Goal: Information Seeking & Learning: Learn about a topic

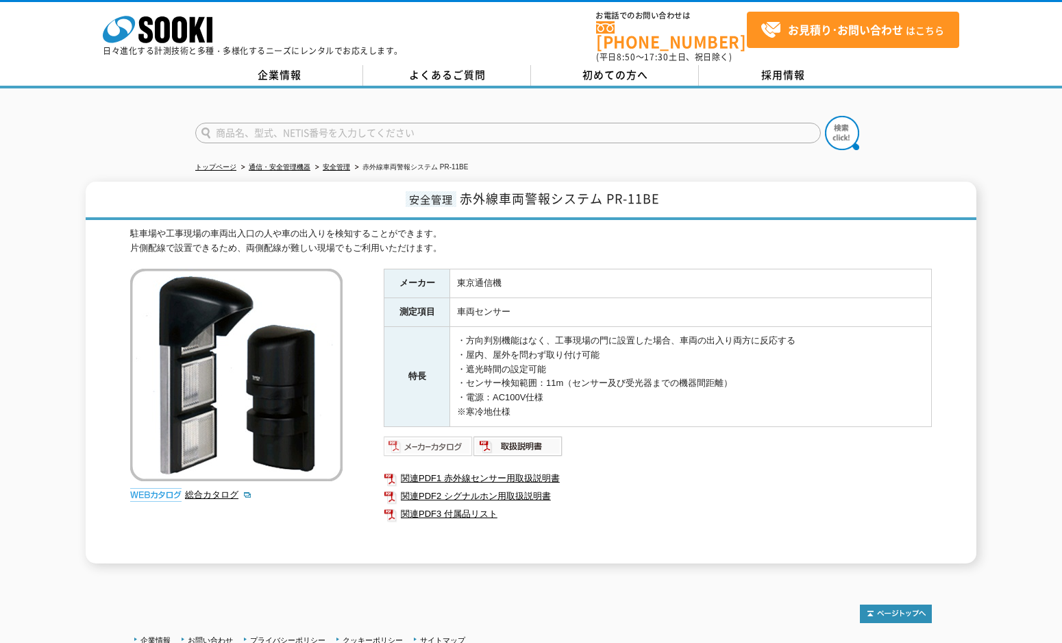
click at [435, 435] on img at bounding box center [429, 446] width 90 height 22
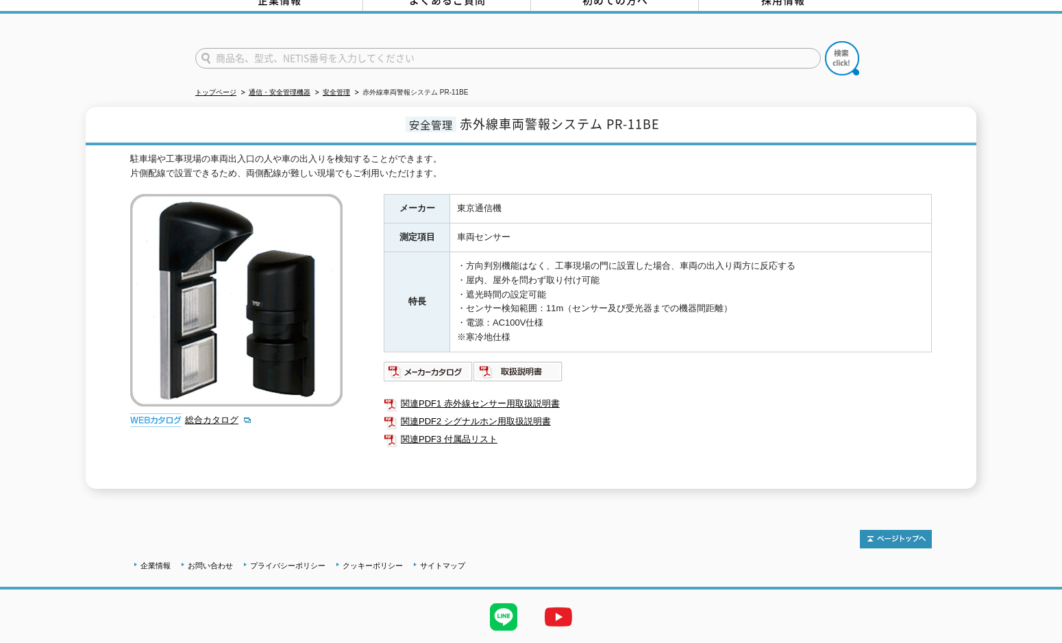
scroll to position [108, 0]
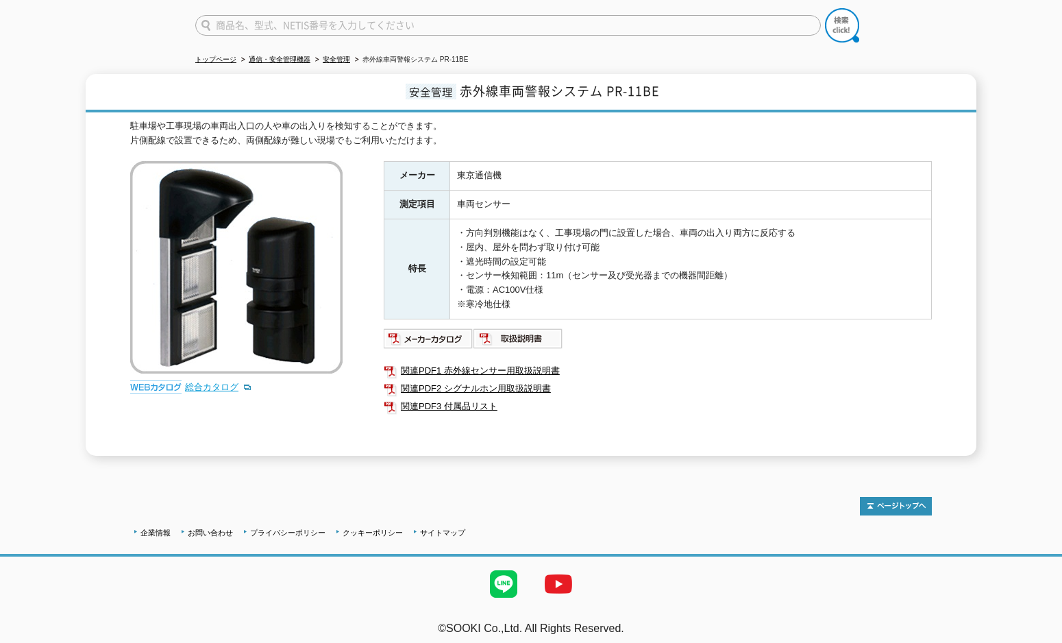
click at [217, 382] on link "総合カタログ" at bounding box center [218, 387] width 67 height 10
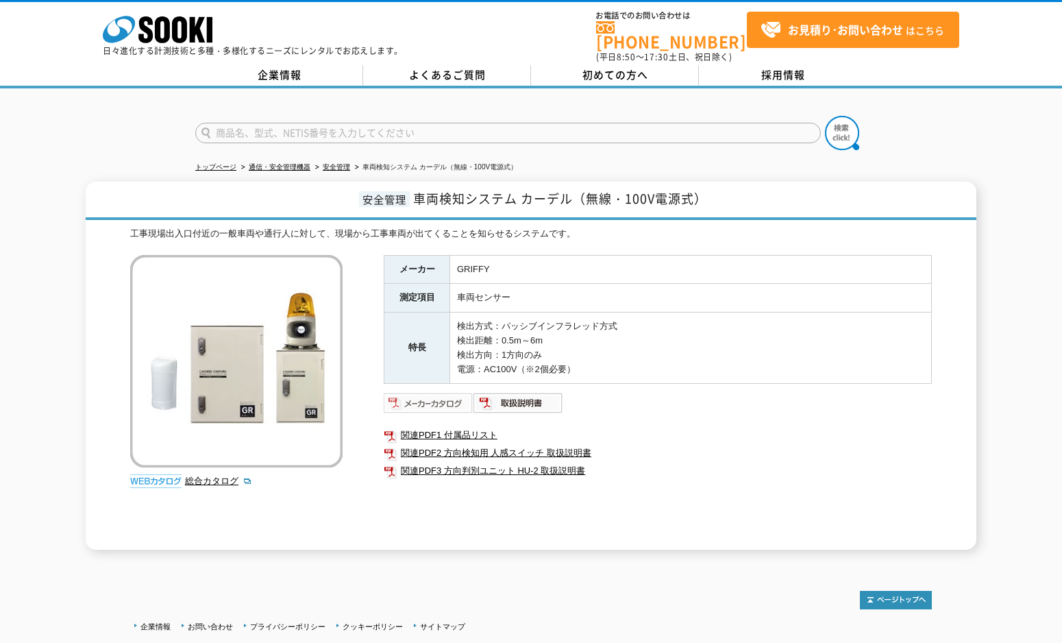
click at [431, 392] on img at bounding box center [429, 403] width 90 height 22
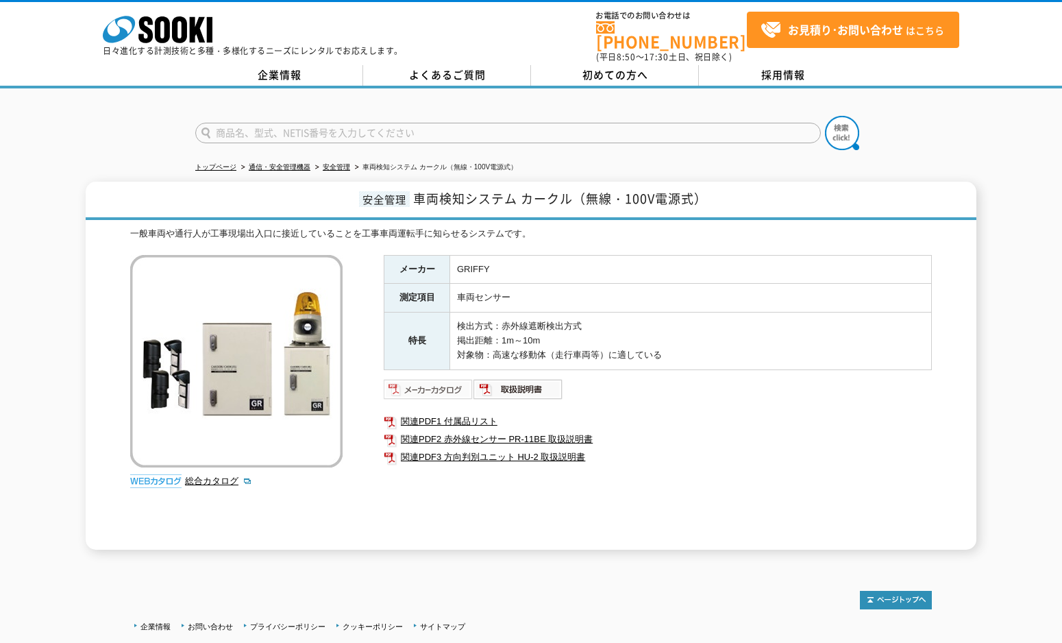
click at [430, 378] on img at bounding box center [429, 389] width 90 height 22
